Goal: Navigation & Orientation: Find specific page/section

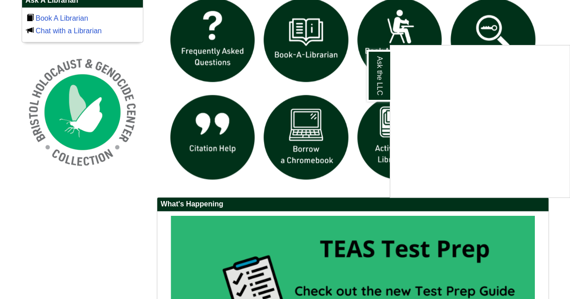
scroll to position [638, 0]
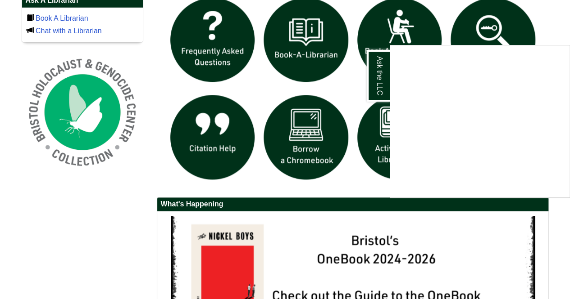
click at [160, 80] on div "Ask the LLC" at bounding box center [285, 149] width 570 height 299
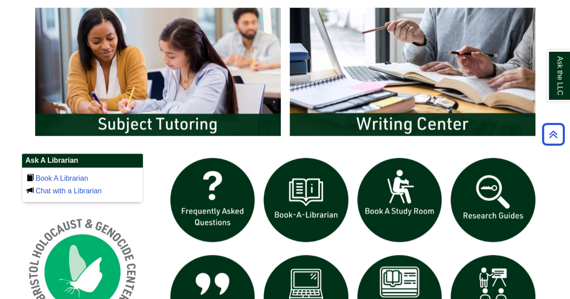
scroll to position [457, 0]
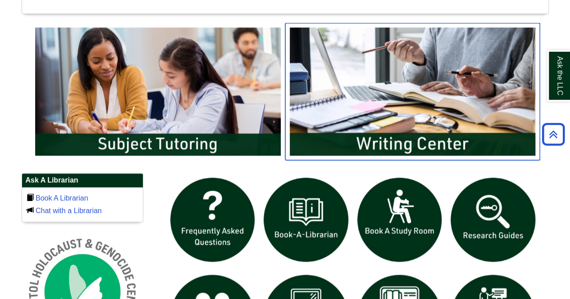
click at [313, 86] on img "slideshow" at bounding box center [412, 91] width 254 height 137
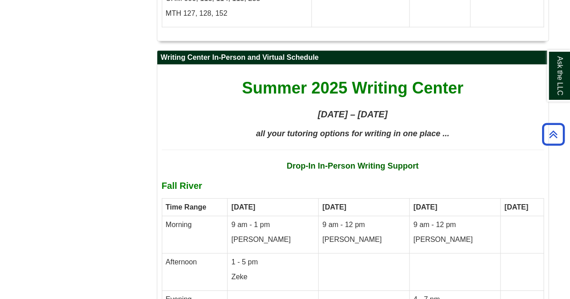
scroll to position [2933, 0]
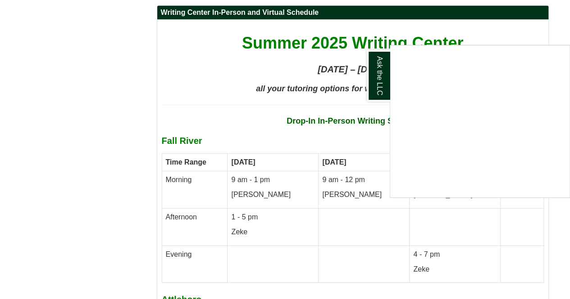
click at [345, 44] on div "Ask the LLC" at bounding box center [285, 149] width 570 height 299
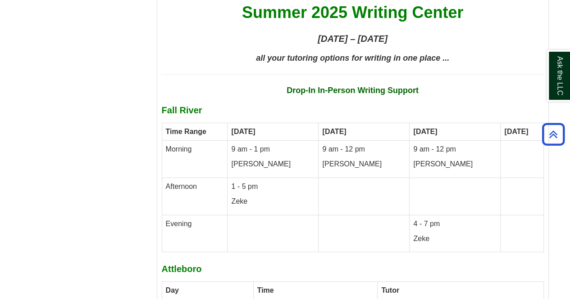
scroll to position [2887, 0]
